Goal: Task Accomplishment & Management: Manage account settings

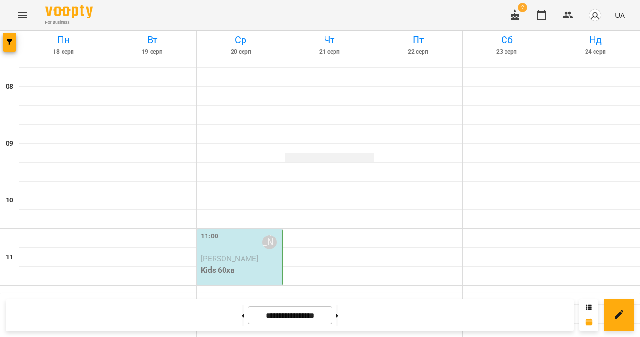
scroll to position [150, 0]
click at [244, 253] on p "[PERSON_NAME]" at bounding box center [241, 258] width 80 height 11
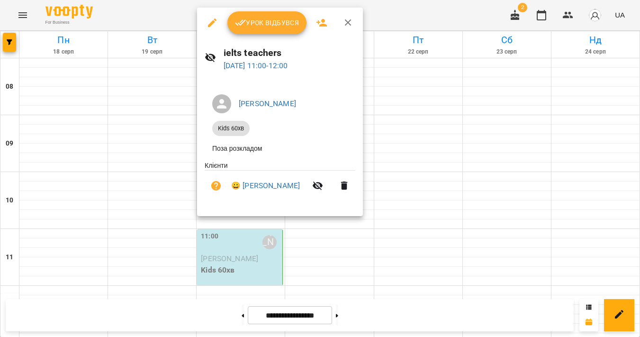
click at [255, 27] on span "Урок відбувся" at bounding box center [267, 22] width 64 height 11
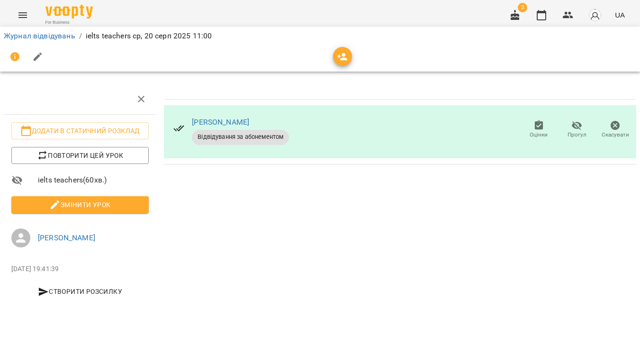
click at [116, 207] on span "Змінити урок" at bounding box center [80, 204] width 122 height 11
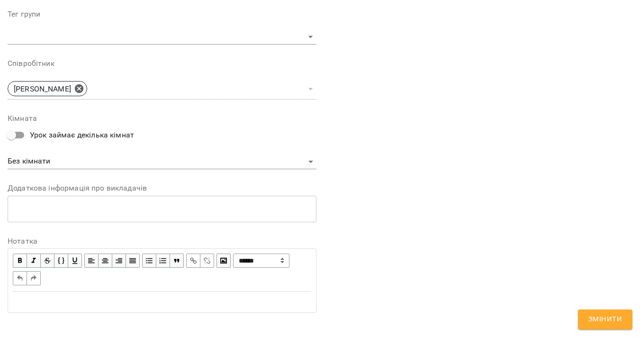
click at [205, 296] on div "Edit text" at bounding box center [162, 301] width 298 height 11
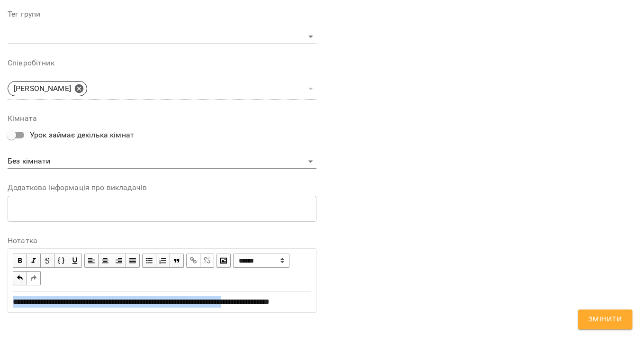
drag, startPoint x: 267, startPoint y: 293, endPoint x: -17, endPoint y: 290, distance: 284.1
click at [0, 290] on html "**********" at bounding box center [320, 155] width 640 height 311
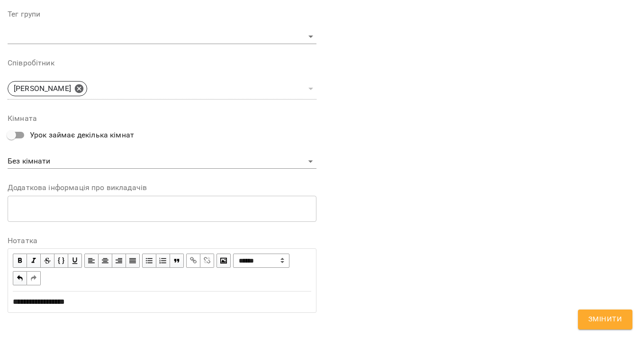
click at [591, 313] on span "Змінити" at bounding box center [605, 319] width 34 height 12
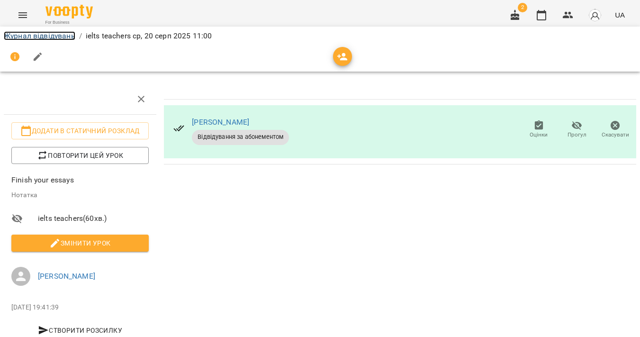
click at [28, 36] on link "Журнал відвідувань" at bounding box center [39, 35] width 71 height 9
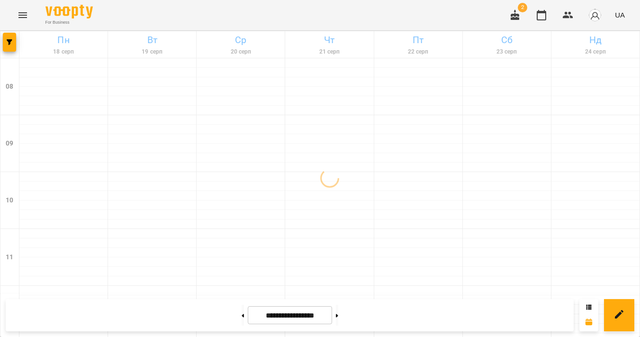
click at [516, 16] on icon "button" at bounding box center [514, 14] width 9 height 10
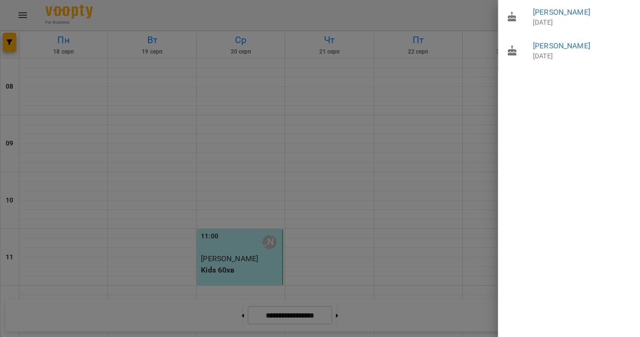
click at [468, 15] on div at bounding box center [320, 168] width 640 height 337
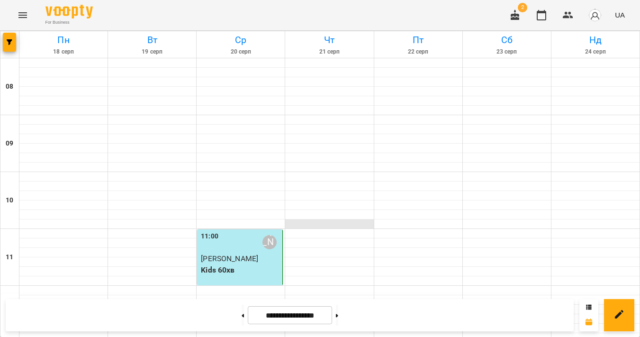
scroll to position [534, 0]
